Goal: Ask a question

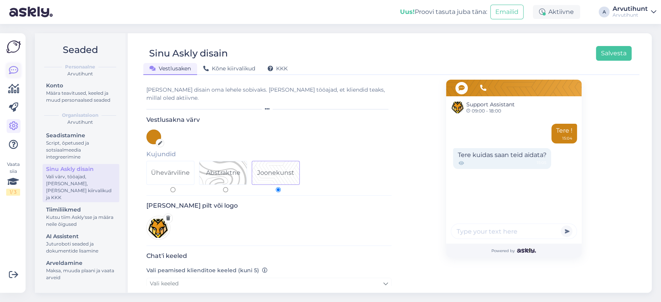
click at [17, 74] on icon at bounding box center [13, 70] width 9 height 9
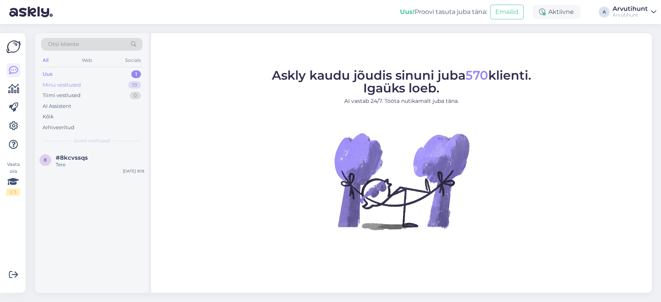
click at [73, 81] on div "Minu vestlused" at bounding box center [62, 85] width 38 height 8
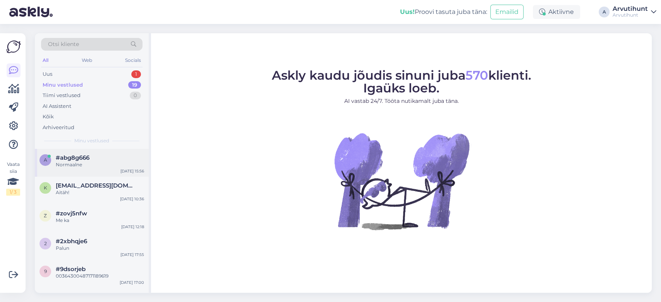
click at [91, 162] on div "Normaalne" at bounding box center [100, 164] width 88 height 7
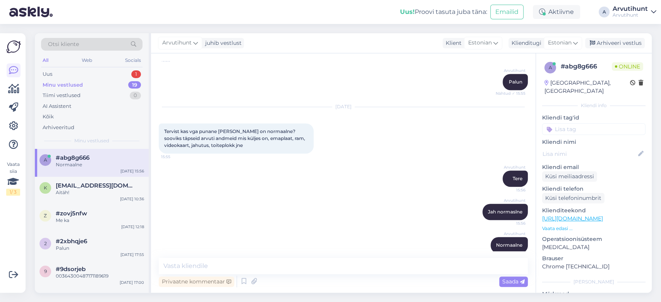
scroll to position [373, 0]
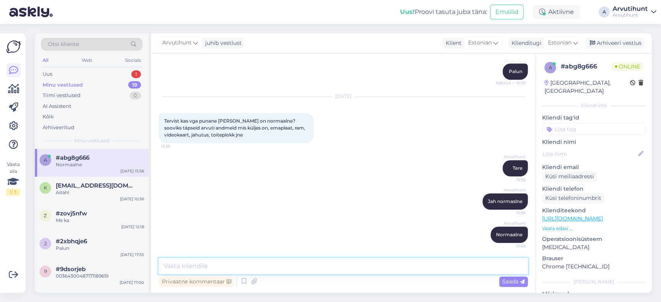
click at [239, 264] on textarea at bounding box center [343, 266] width 369 height 16
paste textarea "ASUS DUAL RTX 5060 TI OC 16GB"
type textarea "ASUS DUAL RTX 5060 TI OC 16GB"
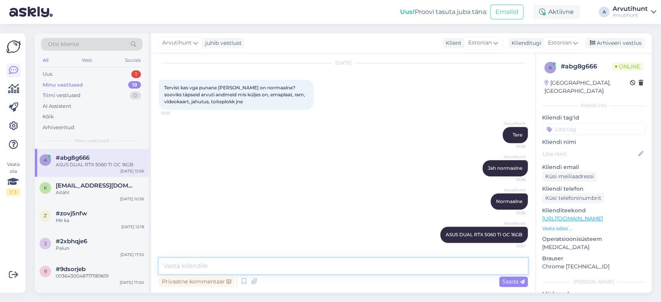
click at [264, 269] on textarea at bounding box center [343, 266] width 369 height 16
paste textarea "SSD 1TB/ WDC SSD 2TB KINGSTON PSU 750W/ GIGABYTE"
type textarea "SSD 1TB/ WDC SSD 2TB KINGSTON PSU 750W/ GIGABYTE"
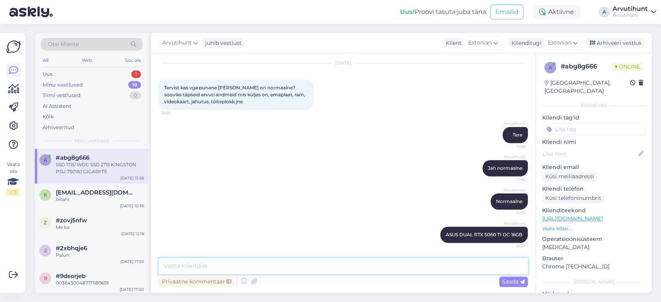
scroll to position [454, 0]
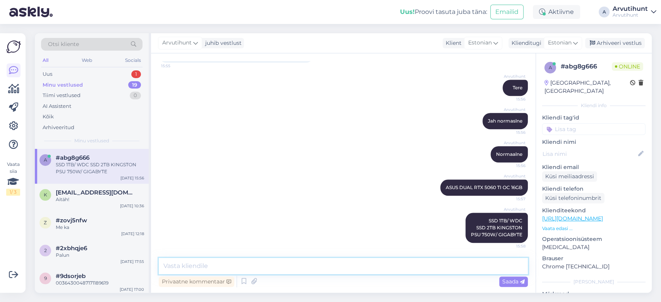
paste textarea "Jonsbo CR-1000 V2 PRO ARGB"
type textarea "Jonsbo CR-1000 V2 PRO ARGB"
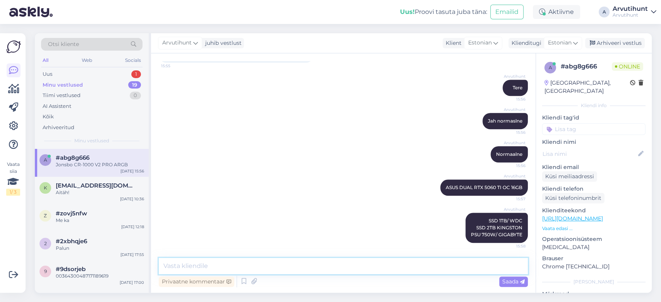
scroll to position [487, 0]
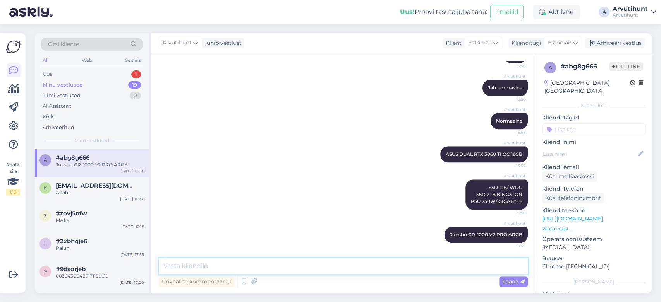
paste textarea "MB B760M G P WIFI GIGABYTE"
type textarea "MB B760M G P WIFI GIGABYTE"
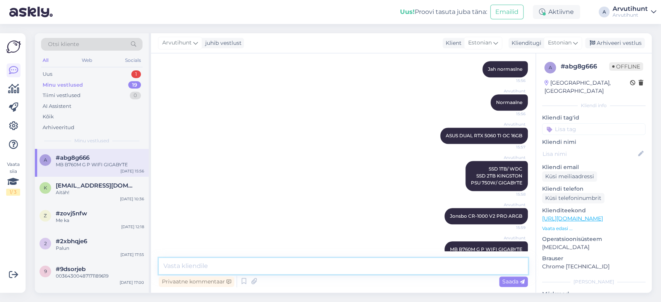
scroll to position [520, 0]
